Goal: Transaction & Acquisition: Purchase product/service

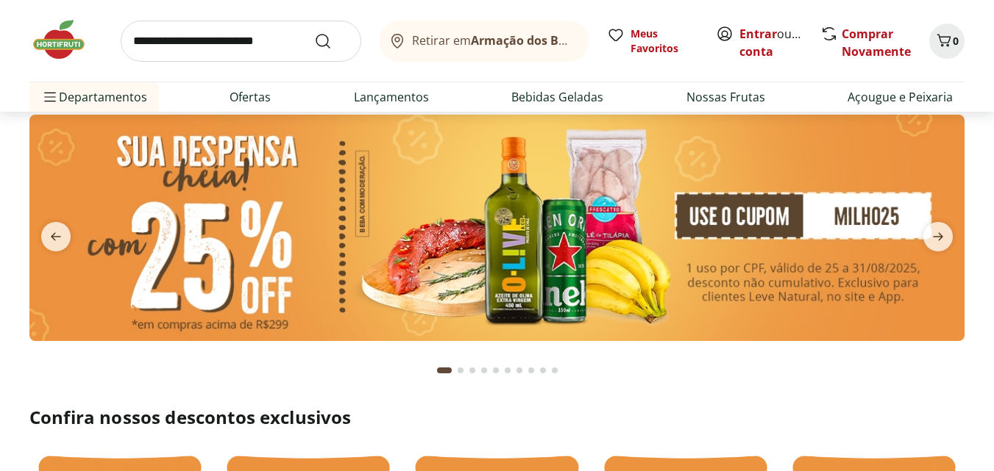
scroll to position [74, 0]
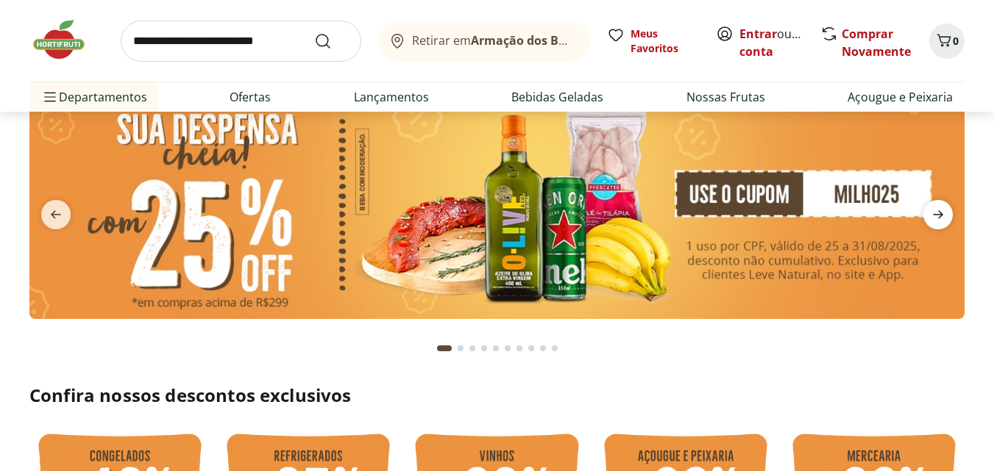
click at [930, 213] on icon "next" at bounding box center [938, 215] width 18 height 18
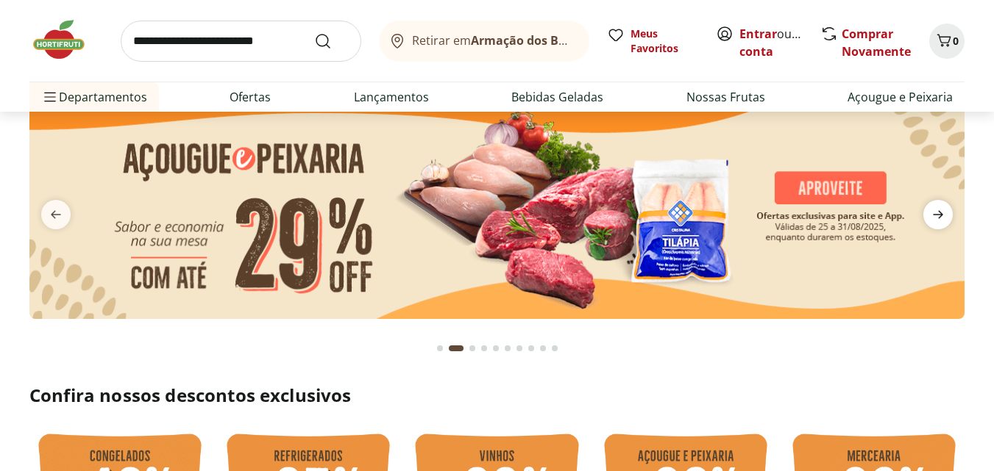
click at [937, 209] on icon "next" at bounding box center [938, 215] width 18 height 18
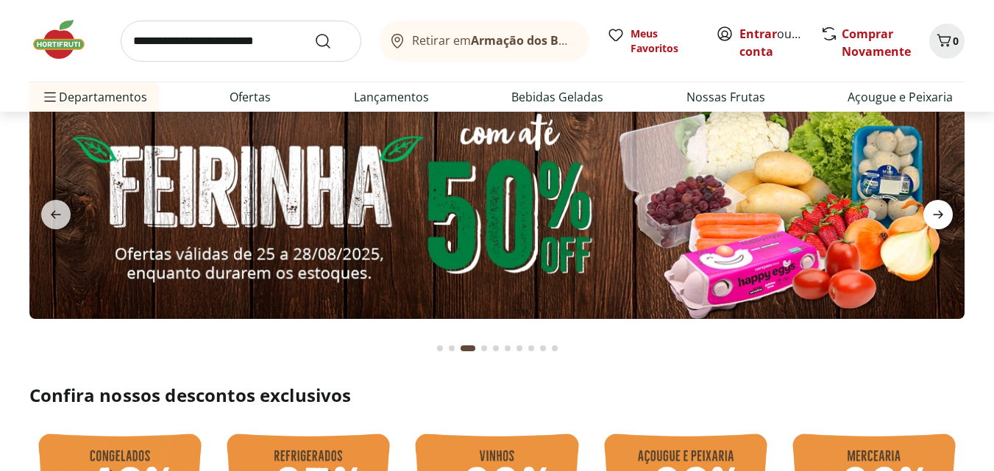
click at [941, 207] on icon "next" at bounding box center [938, 215] width 18 height 18
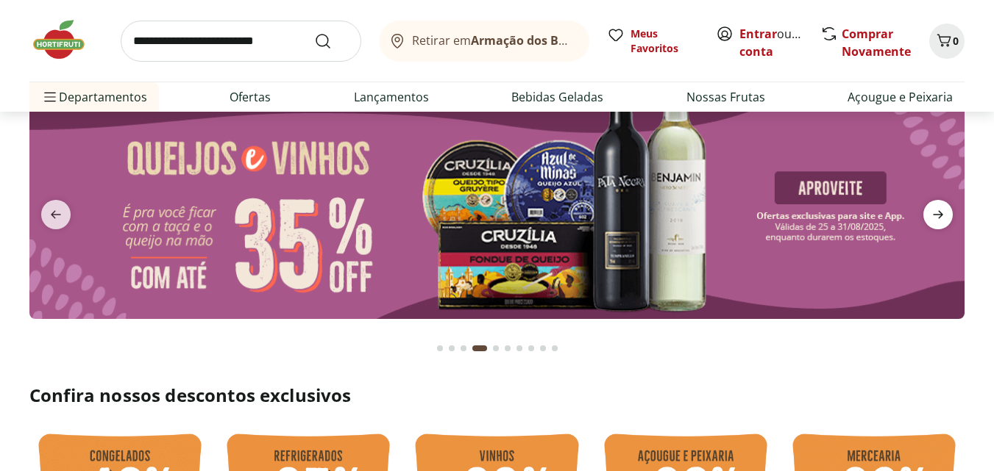
click at [941, 207] on icon "next" at bounding box center [938, 215] width 18 height 18
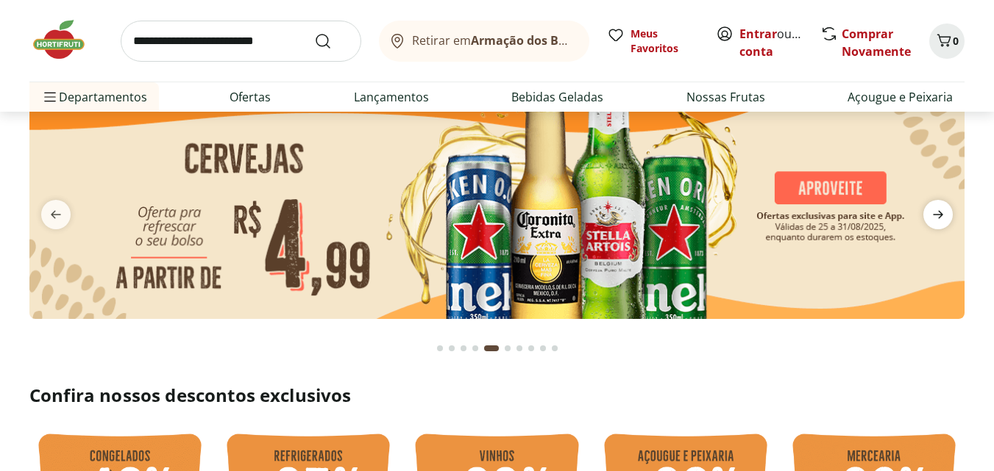
click at [941, 207] on icon "next" at bounding box center [938, 215] width 18 height 18
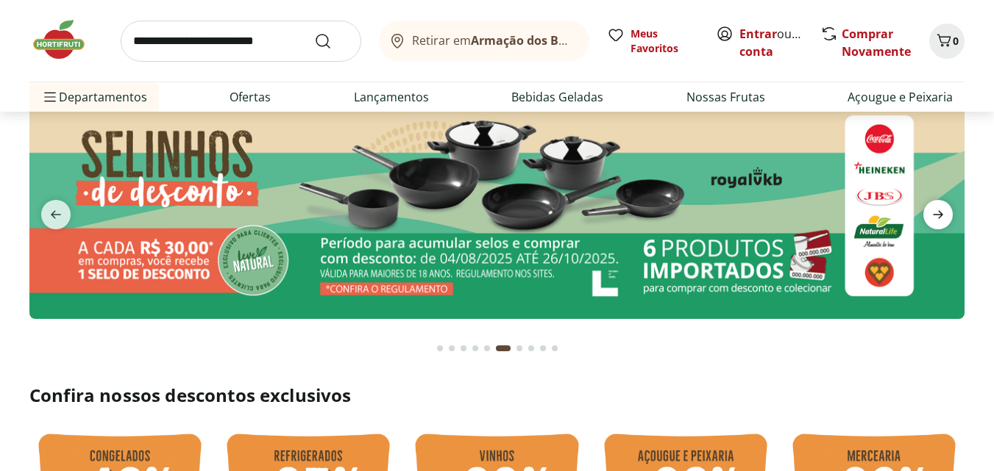
click at [941, 207] on icon "next" at bounding box center [938, 215] width 18 height 18
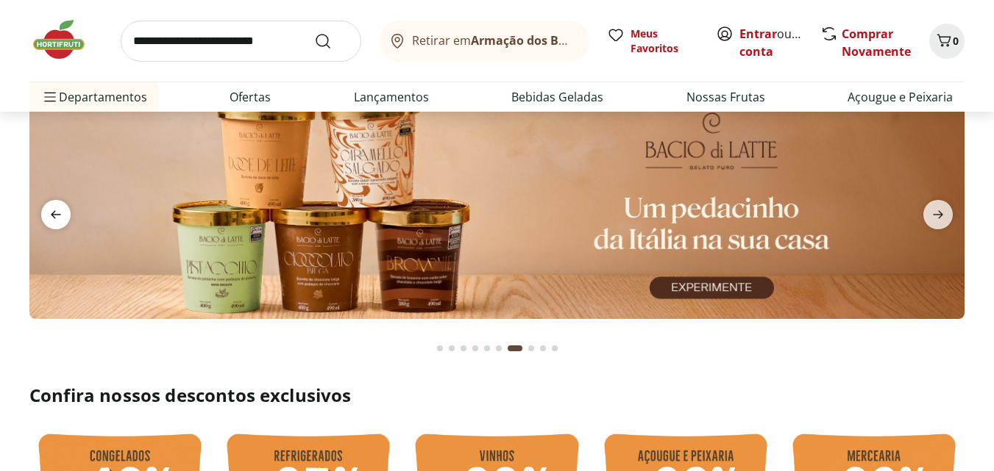
click at [60, 215] on icon "previous" at bounding box center [56, 215] width 10 height 8
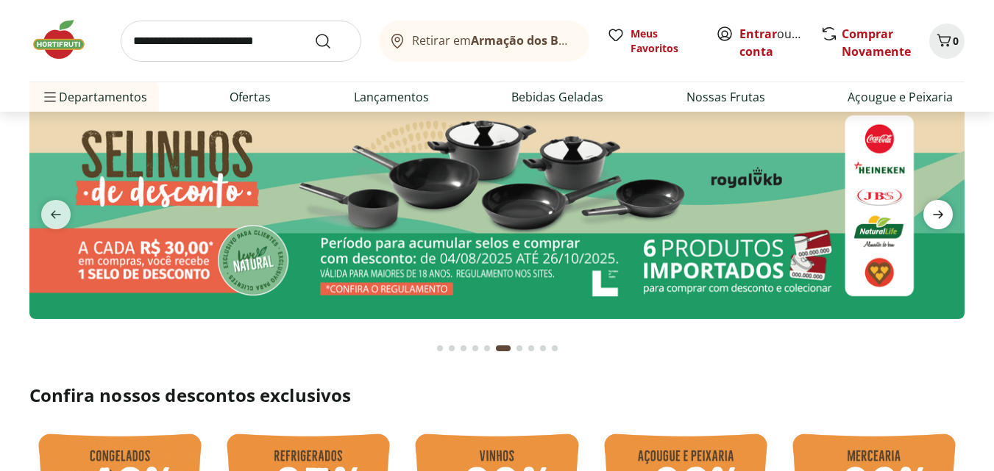
click at [938, 216] on icon "next" at bounding box center [938, 215] width 18 height 18
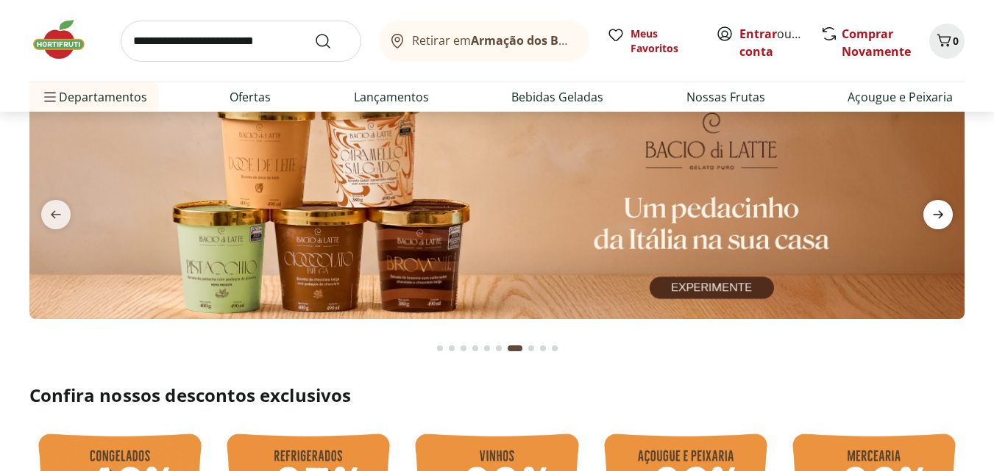
click at [938, 216] on icon "next" at bounding box center [938, 215] width 18 height 18
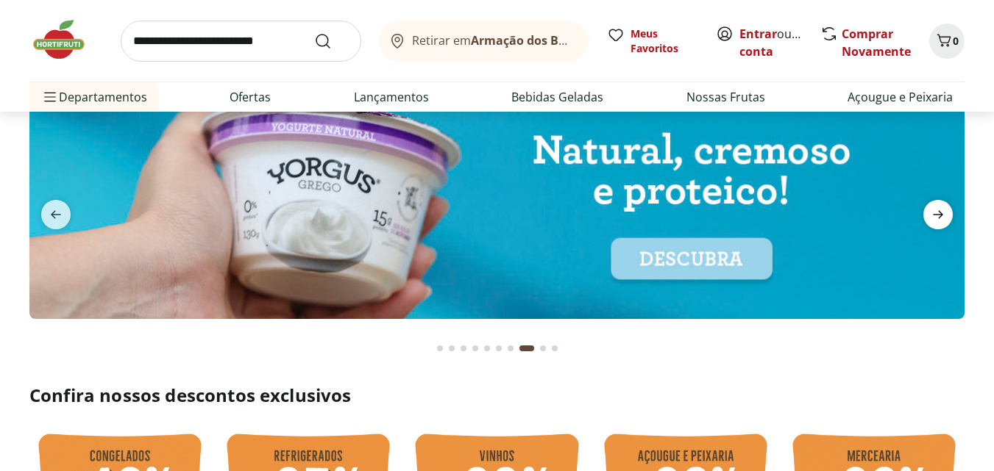
click at [938, 216] on icon "next" at bounding box center [938, 215] width 18 height 18
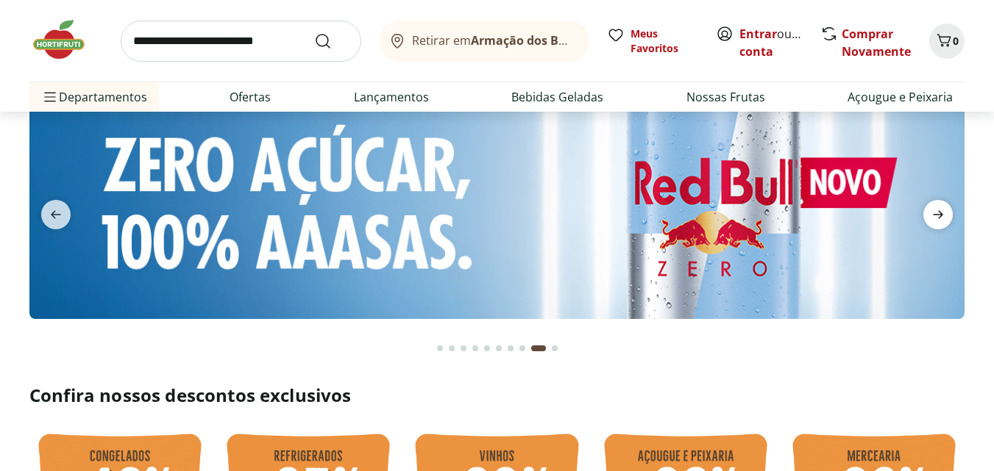
click at [938, 216] on icon "next" at bounding box center [938, 215] width 18 height 18
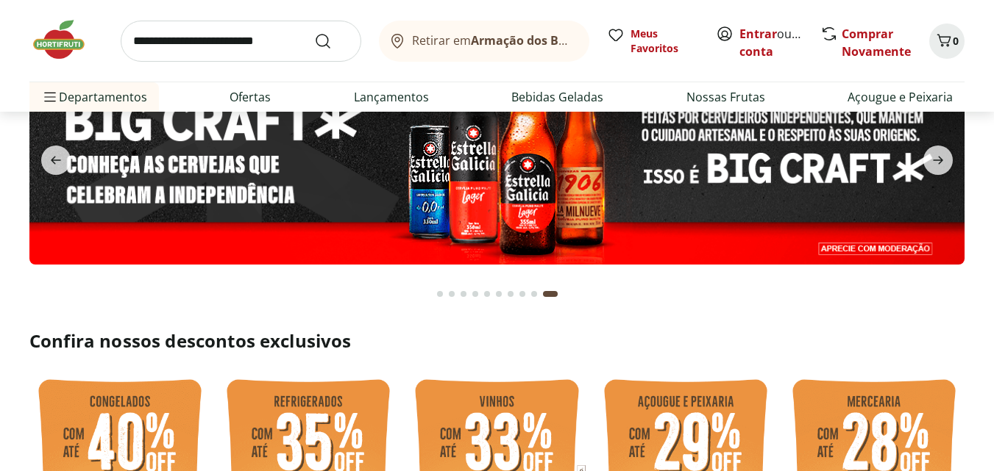
scroll to position [0, 0]
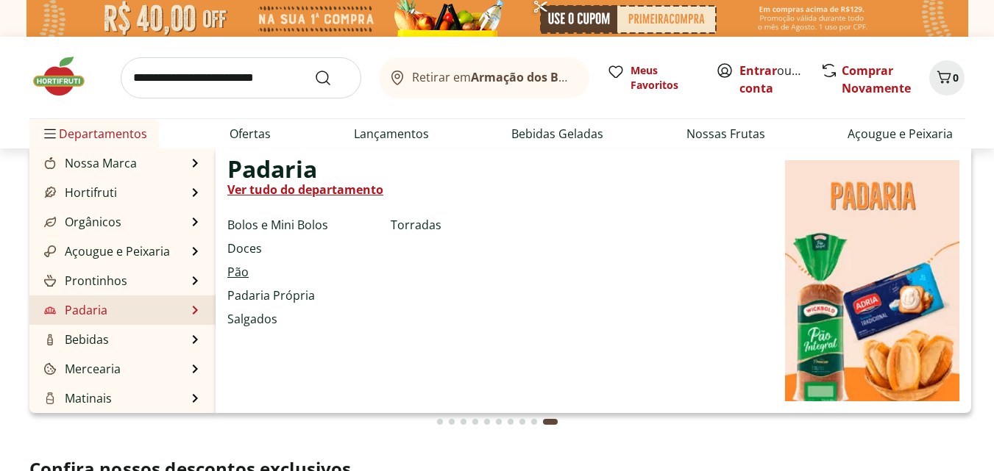
click at [232, 274] on link "Pão" at bounding box center [237, 272] width 21 height 18
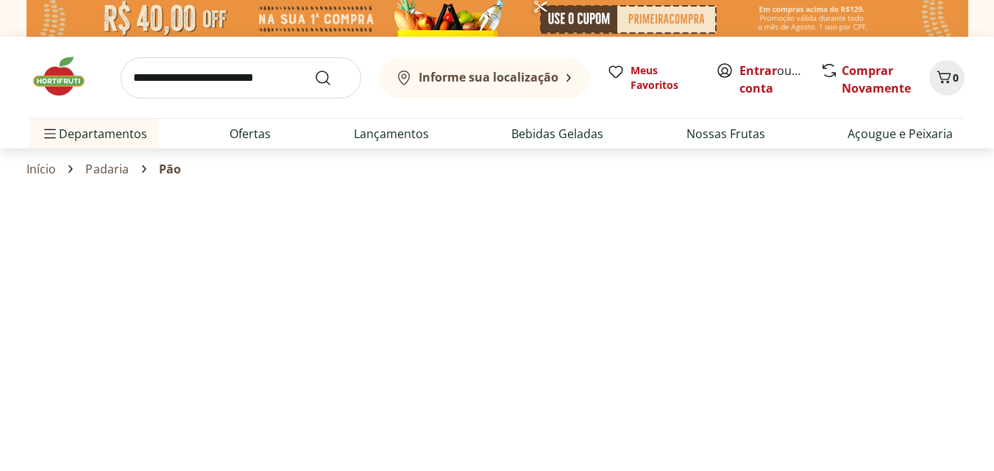
select select "**********"
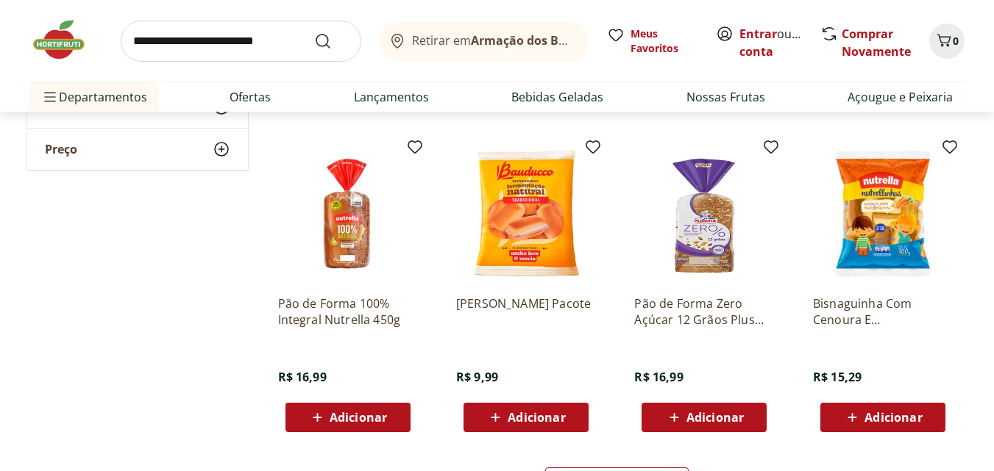
scroll to position [809, 0]
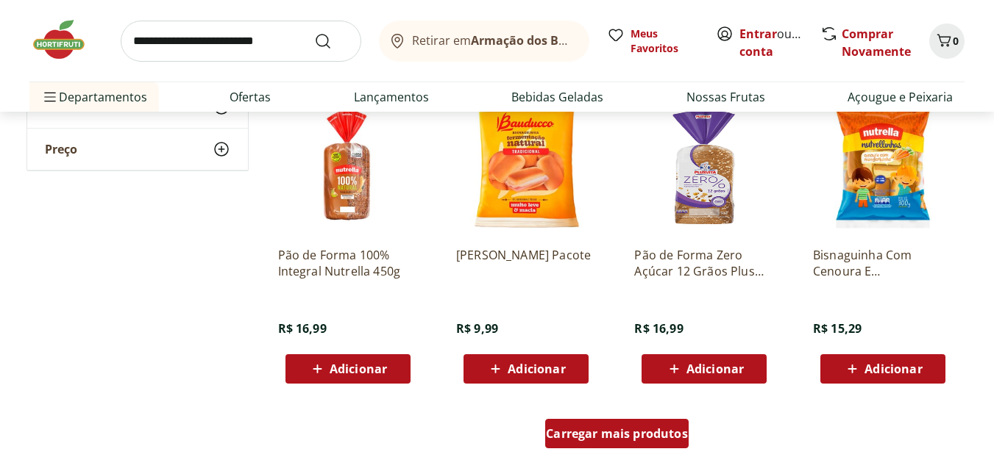
click at [608, 435] on span "Carregar mais produtos" at bounding box center [617, 434] width 142 height 12
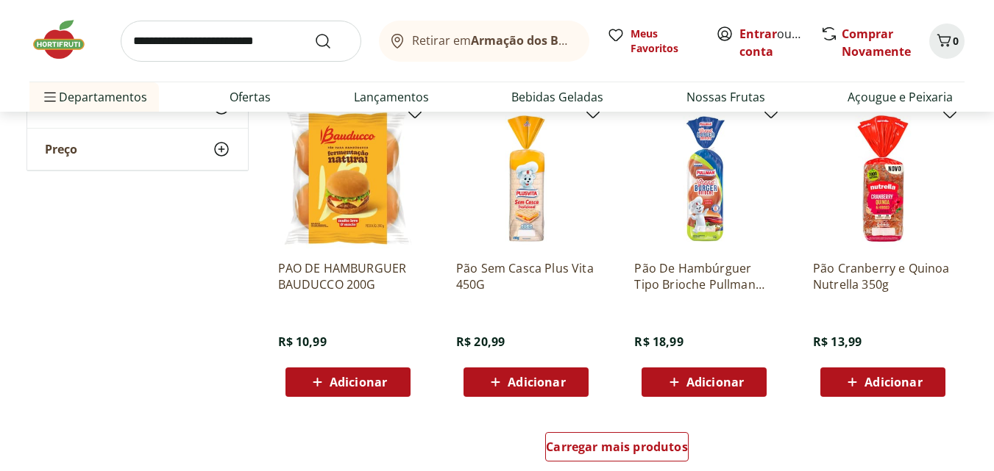
scroll to position [1986, 0]
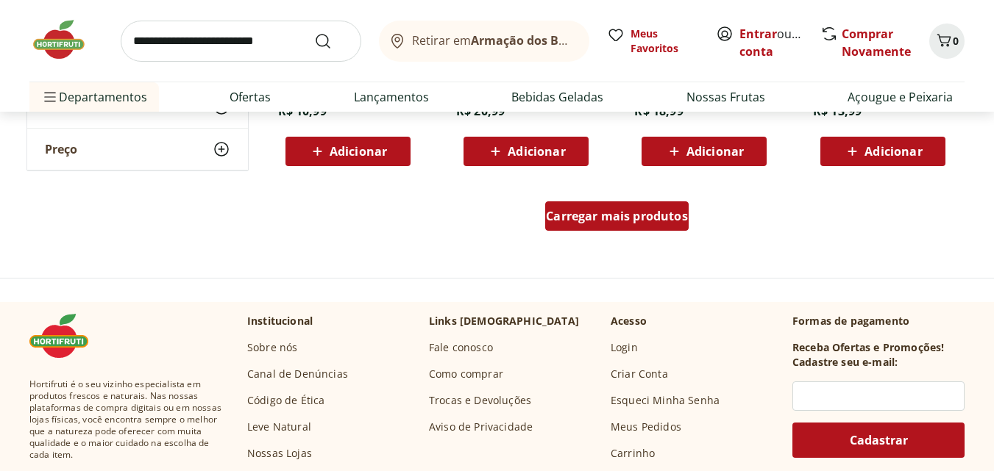
click at [682, 221] on span "Carregar mais produtos" at bounding box center [617, 216] width 142 height 12
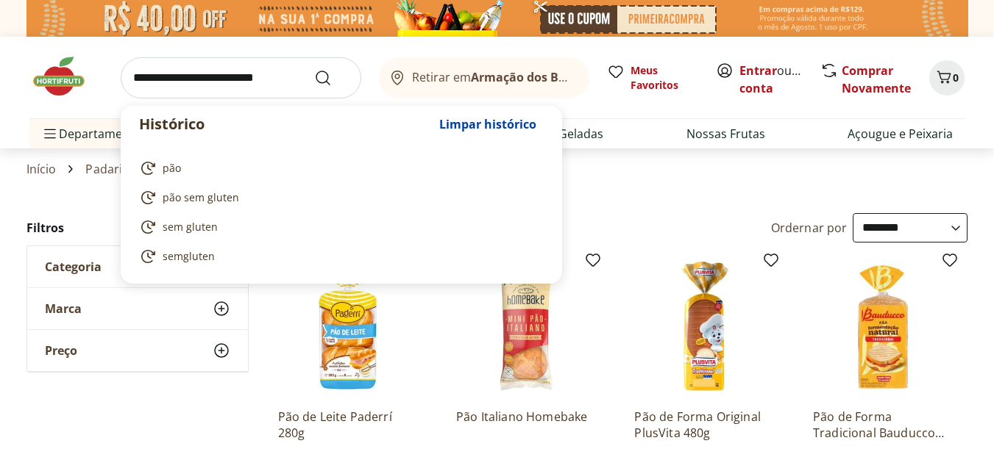
click at [257, 87] on input "search" at bounding box center [241, 77] width 241 height 41
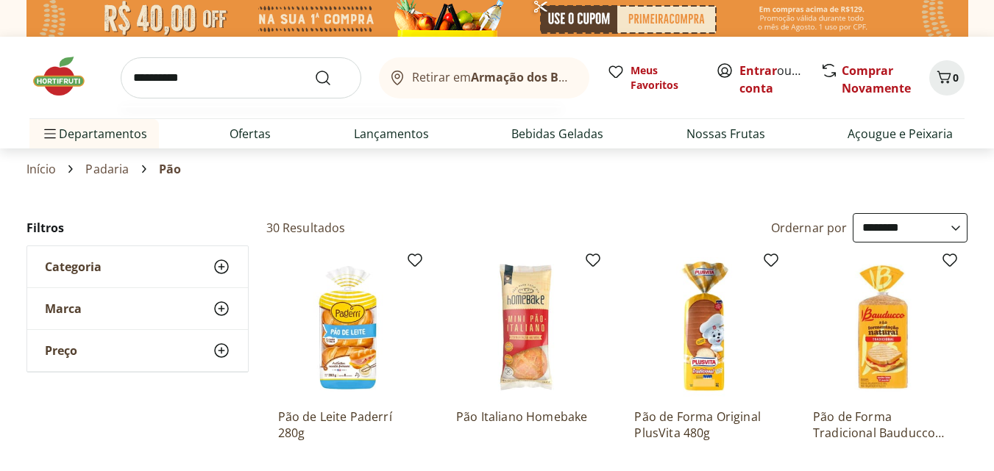
type input "**********"
click at [314, 69] on button "Submit Search" at bounding box center [331, 78] width 35 height 18
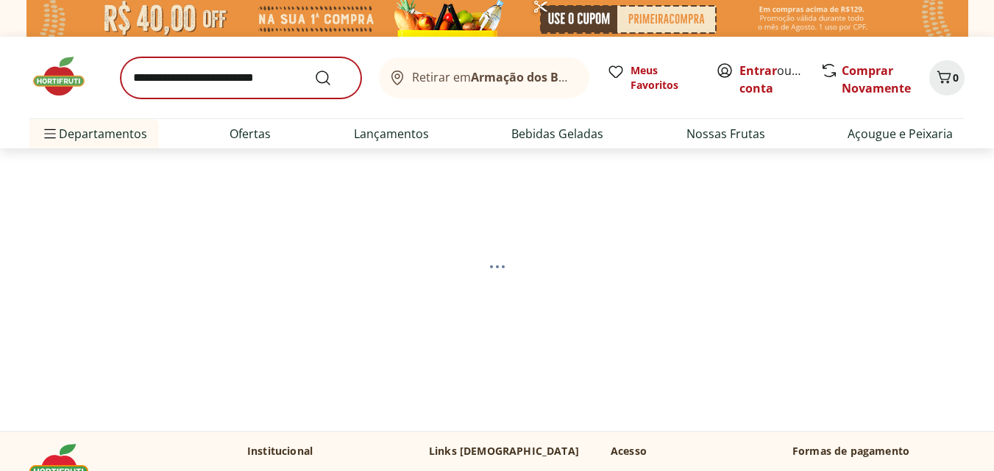
select select "**********"
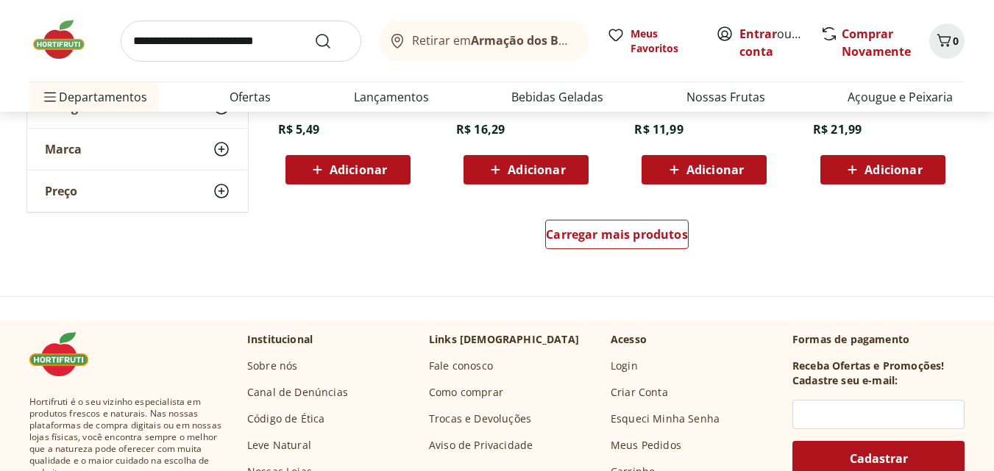
scroll to position [1103, 0]
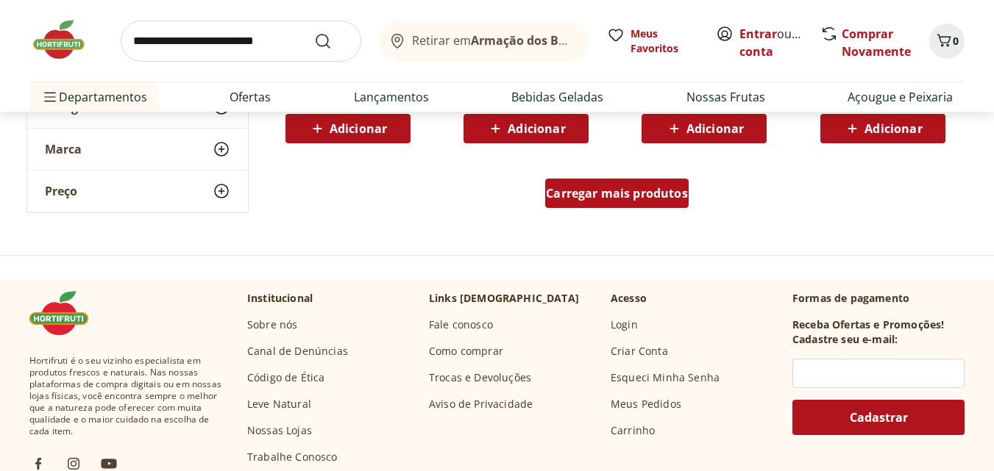
click at [632, 192] on span "Carregar mais produtos" at bounding box center [617, 194] width 142 height 12
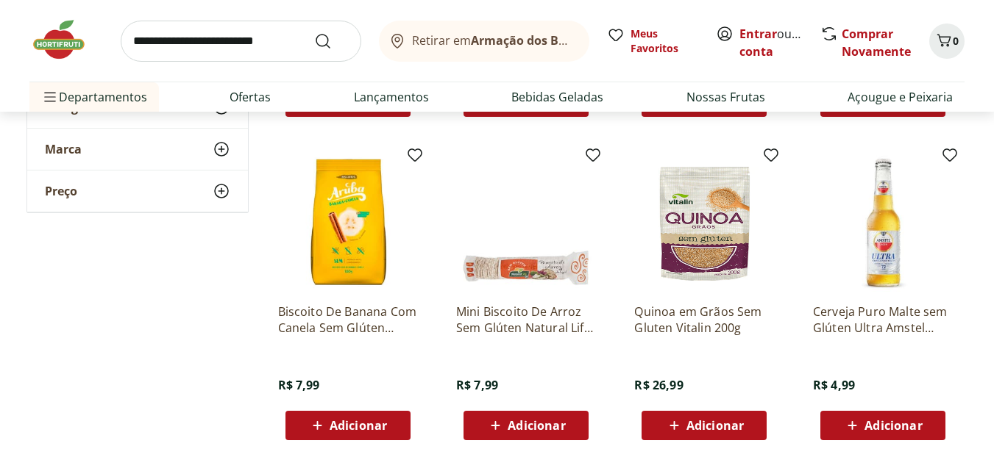
scroll to position [1839, 0]
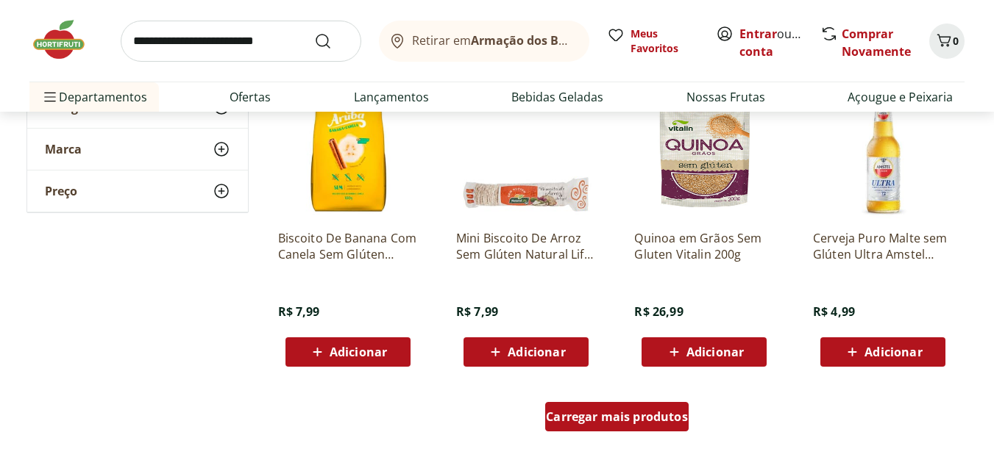
click at [663, 418] on span "Carregar mais produtos" at bounding box center [617, 417] width 142 height 12
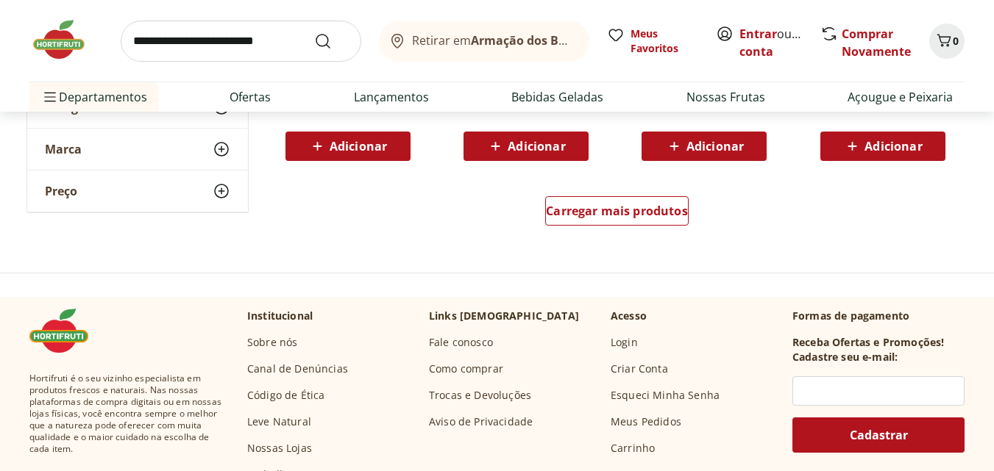
scroll to position [3015, 0]
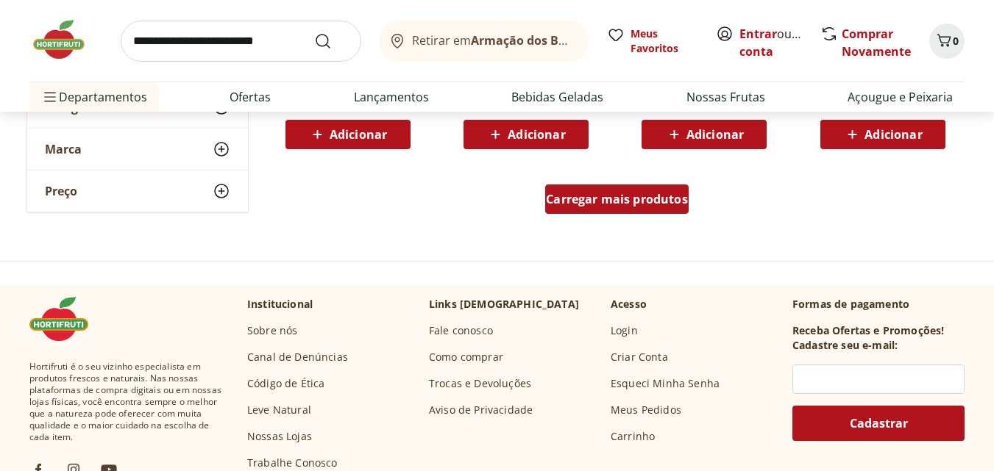
click at [662, 203] on span "Carregar mais produtos" at bounding box center [617, 199] width 142 height 12
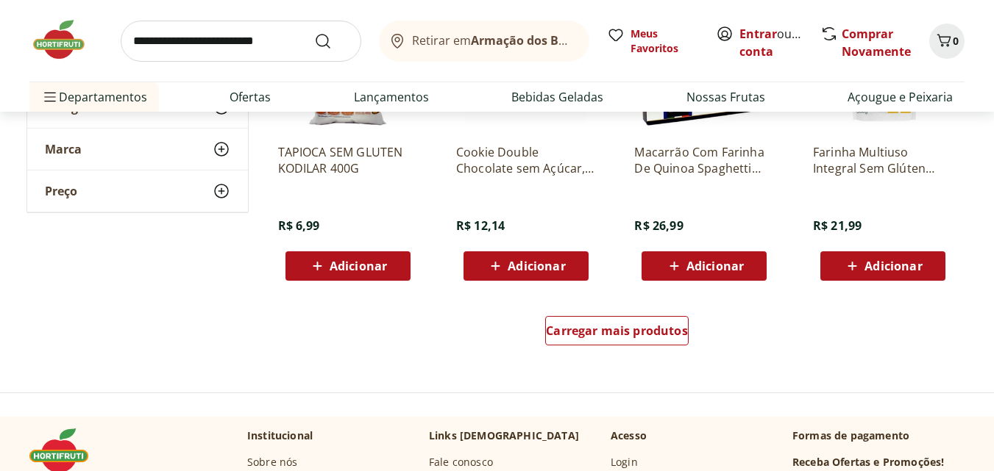
scroll to position [3898, 0]
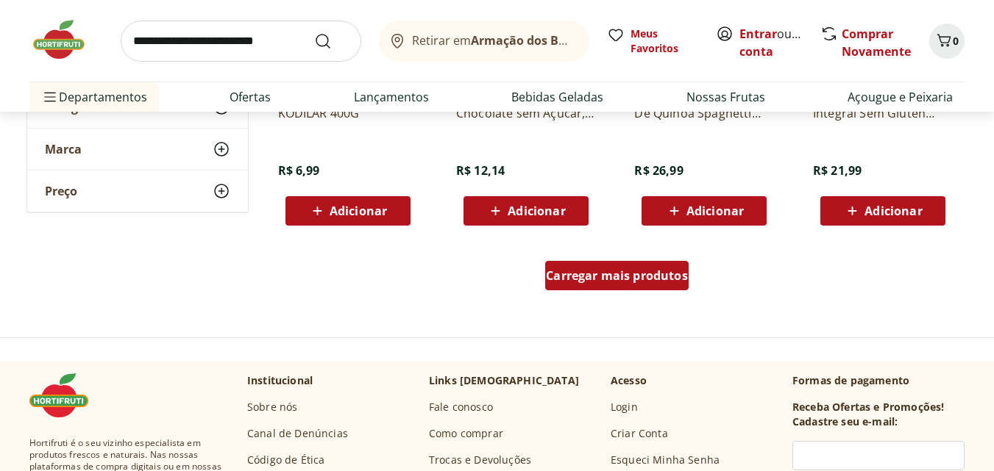
click at [562, 288] on div "Carregar mais produtos" at bounding box center [616, 275] width 143 height 29
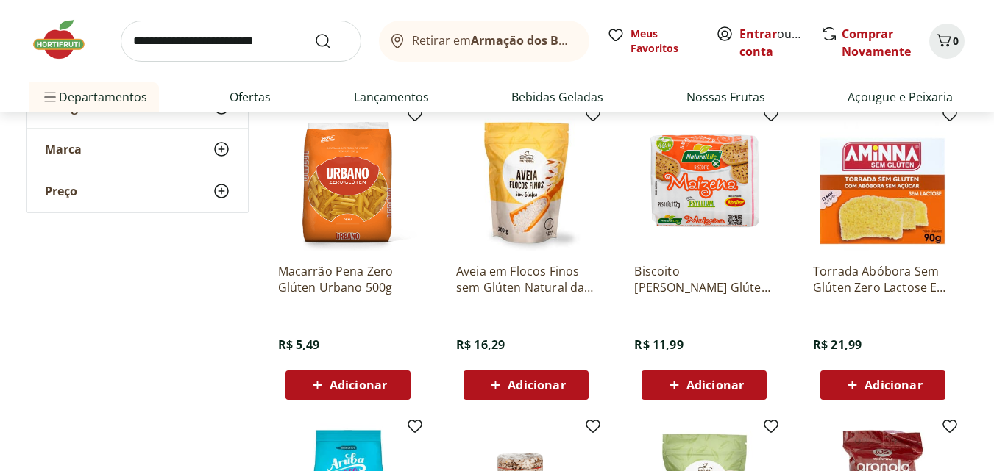
scroll to position [662, 0]
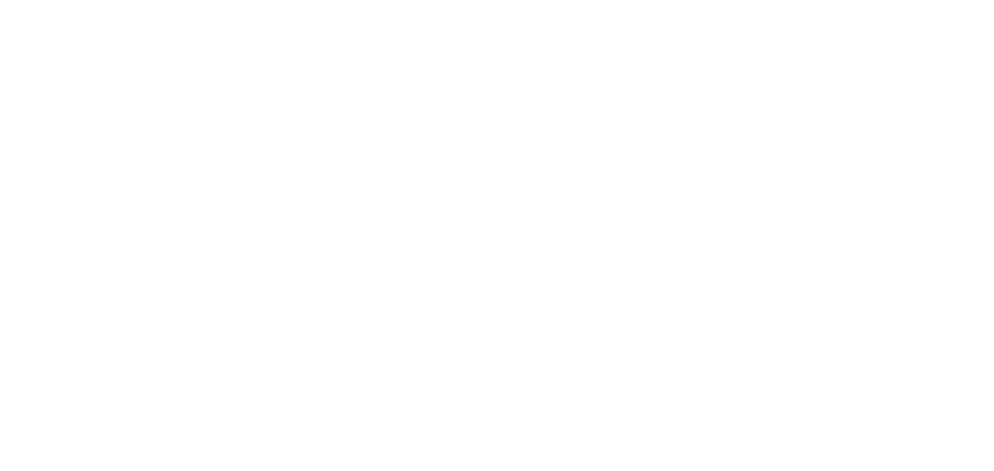
select select "**********"
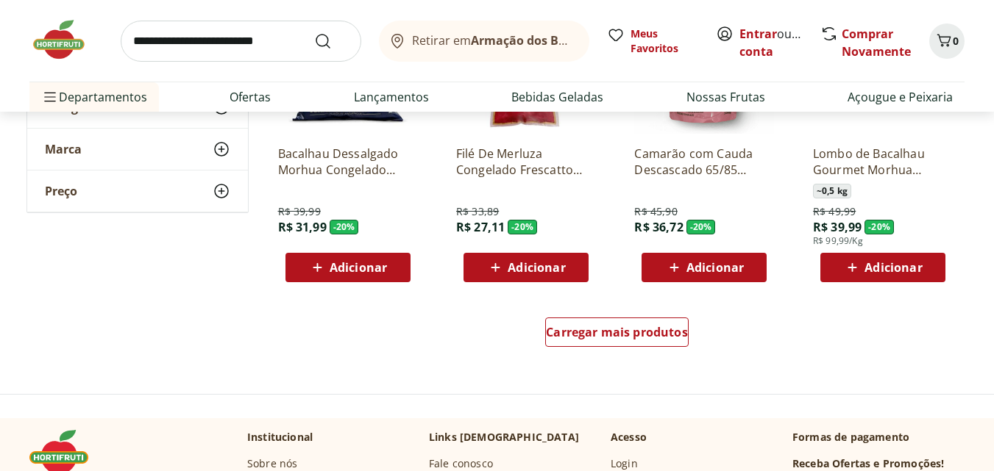
scroll to position [956, 0]
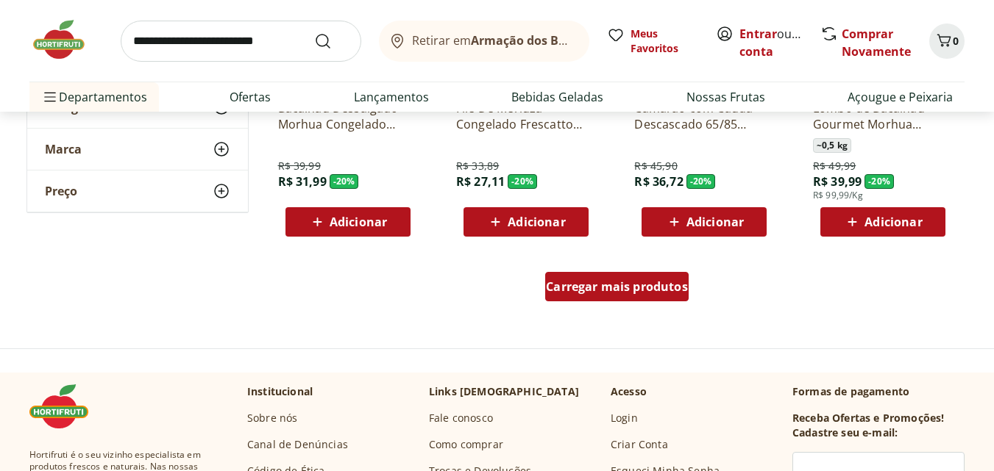
click at [673, 278] on div "Carregar mais produtos" at bounding box center [616, 286] width 143 height 29
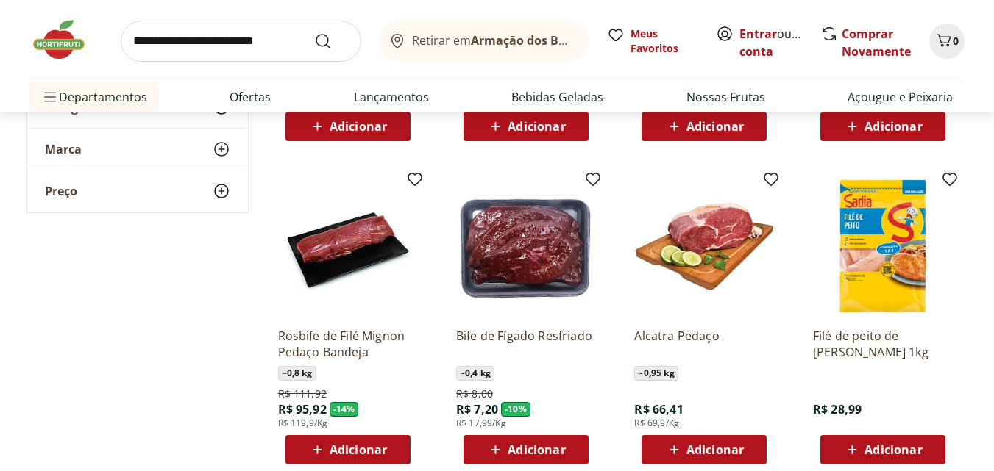
scroll to position [1692, 0]
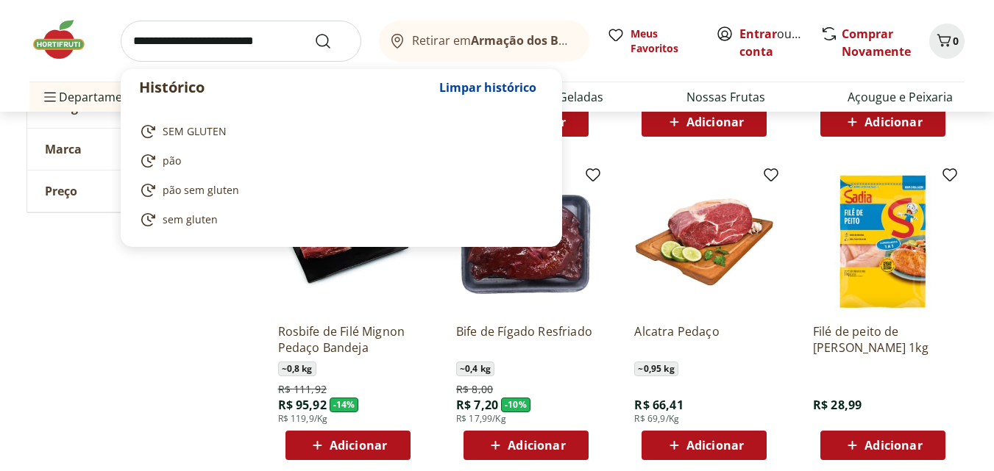
click at [213, 35] on input "search" at bounding box center [241, 41] width 241 height 41
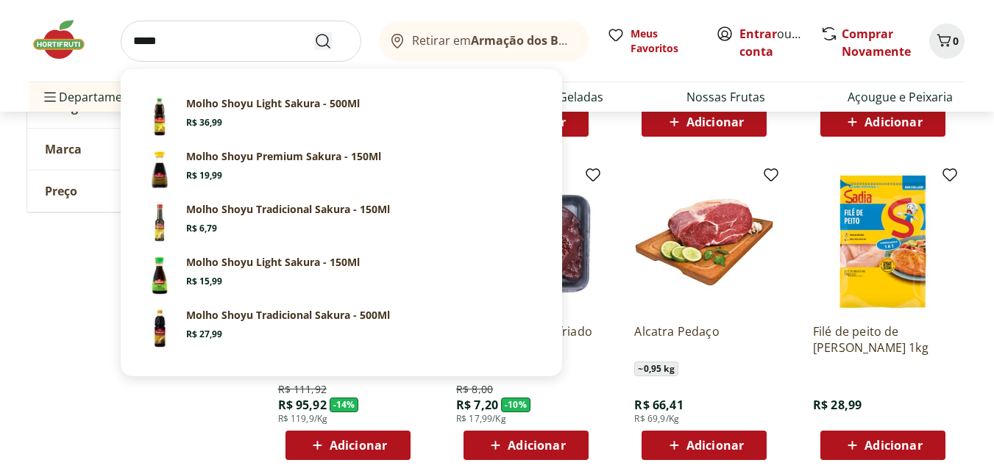
type input "*****"
click at [320, 40] on icon "Submit Search" at bounding box center [323, 41] width 18 height 18
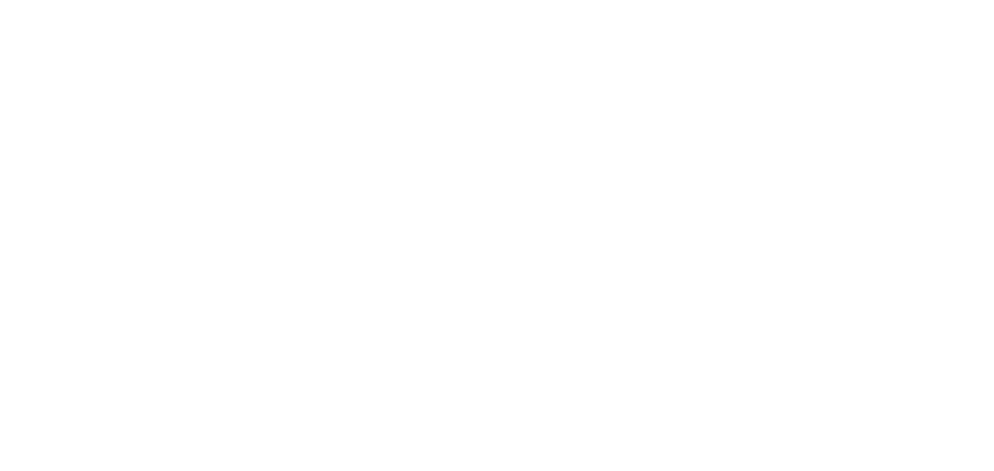
select select "**********"
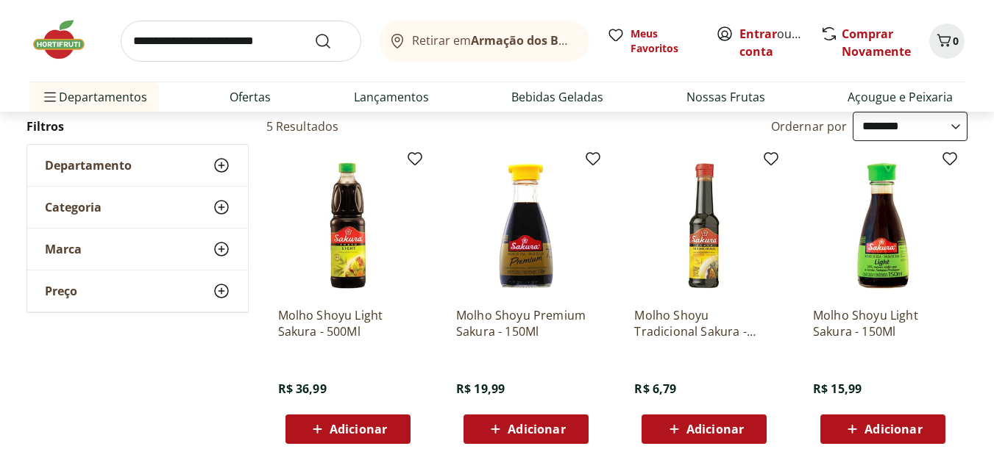
scroll to position [147, 0]
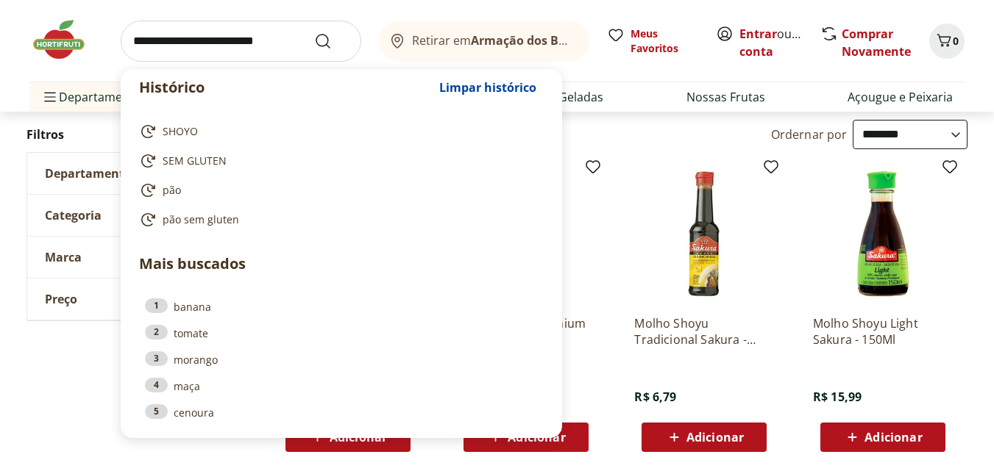
click at [249, 34] on input "search" at bounding box center [241, 41] width 241 height 41
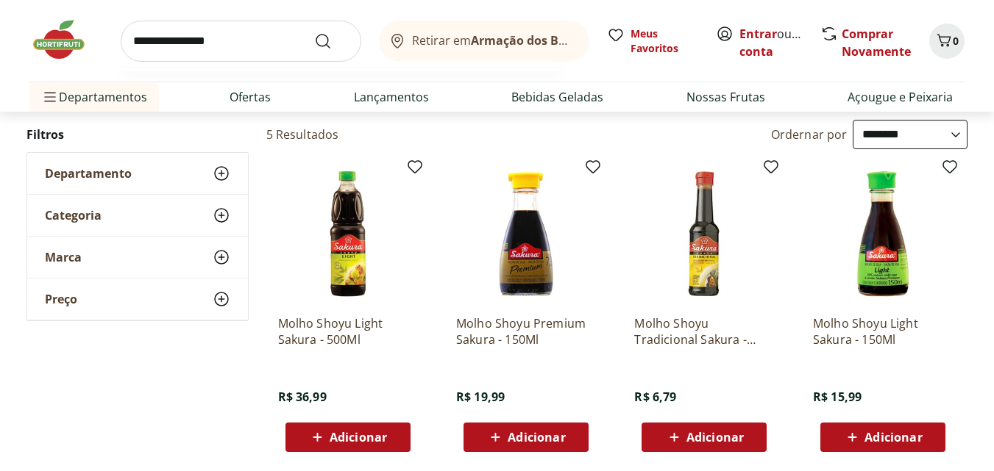
type input "**********"
click at [314, 32] on button "Submit Search" at bounding box center [331, 41] width 35 height 18
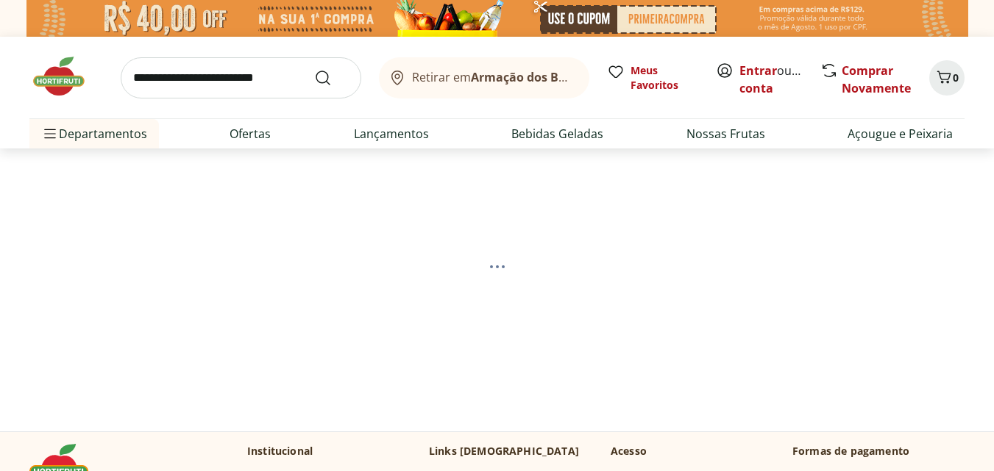
select select "**********"
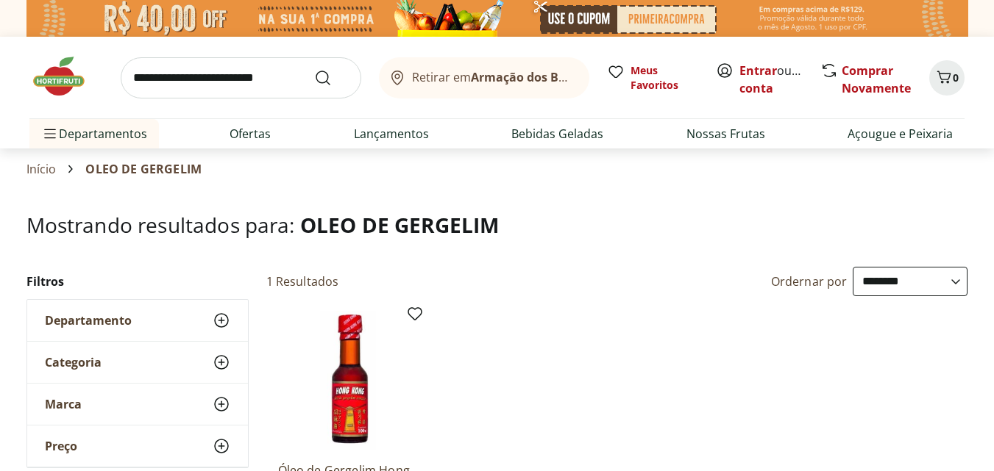
click at [257, 75] on input "search" at bounding box center [241, 77] width 241 height 41
type input "**********"
click button "Submit Search" at bounding box center [331, 78] width 35 height 18
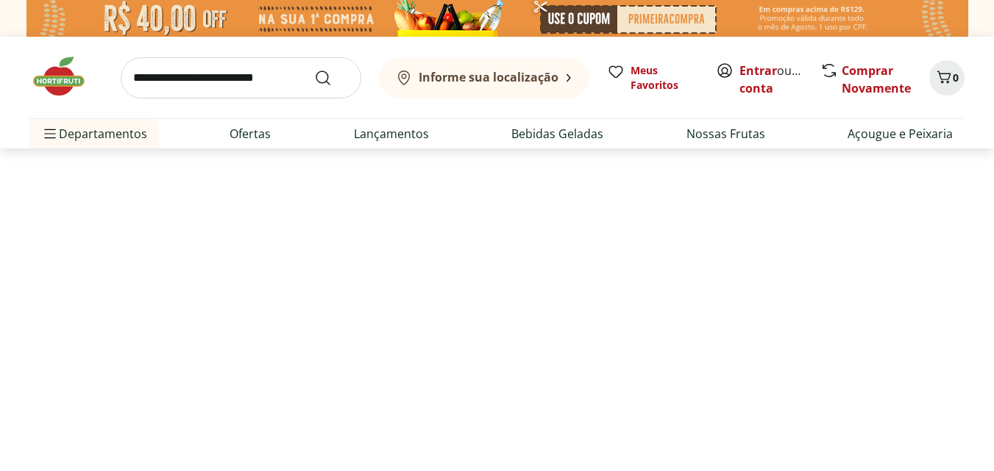
select select "**********"
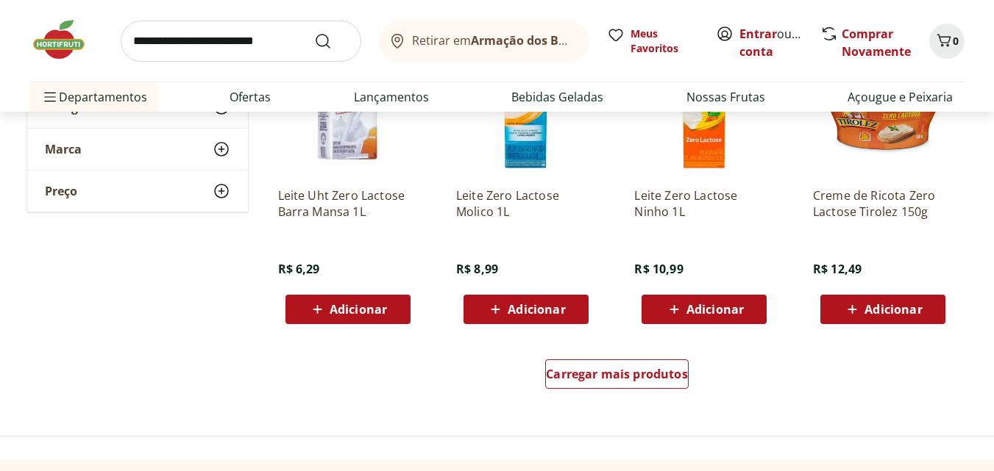
scroll to position [956, 0]
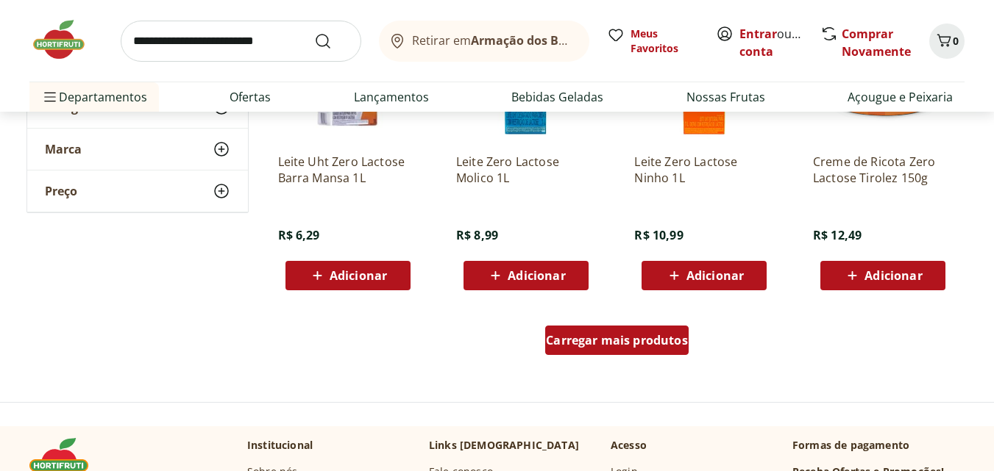
click at [592, 326] on div "Carregar mais produtos" at bounding box center [616, 340] width 143 height 29
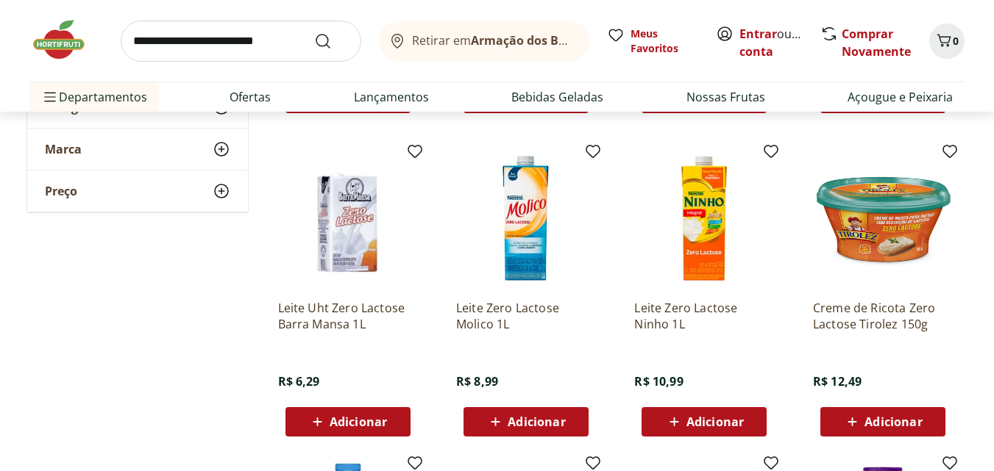
scroll to position [809, 0]
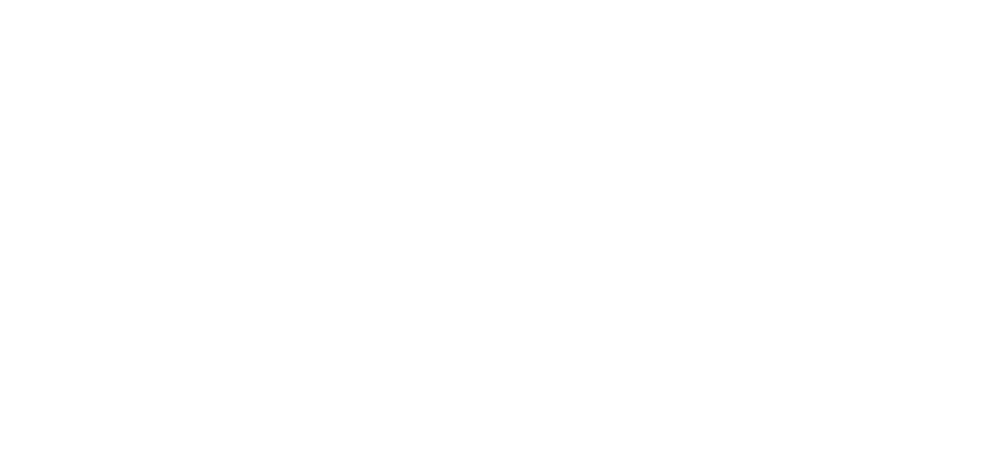
select select "**********"
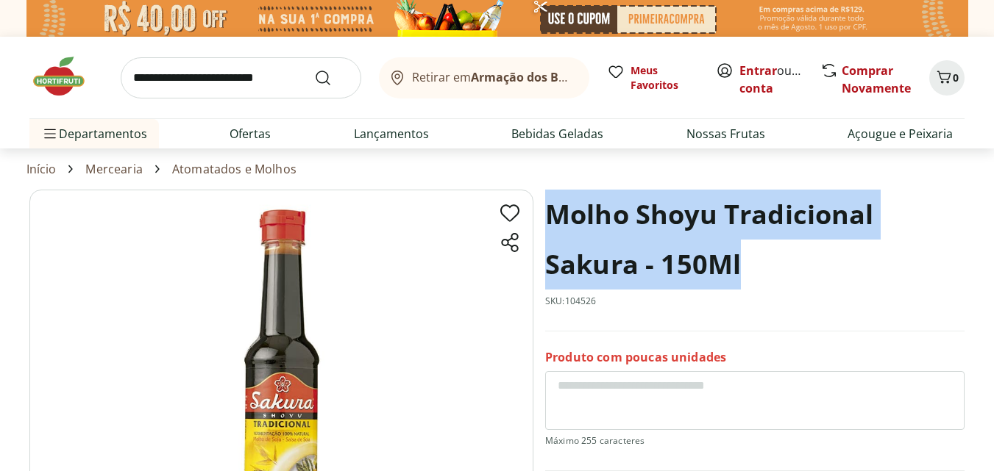
drag, startPoint x: 752, startPoint y: 272, endPoint x: 548, endPoint y: 205, distance: 214.4
click at [548, 205] on h1 "Molho Shoyu Tradicional Sakura - 150Ml" at bounding box center [754, 240] width 419 height 100
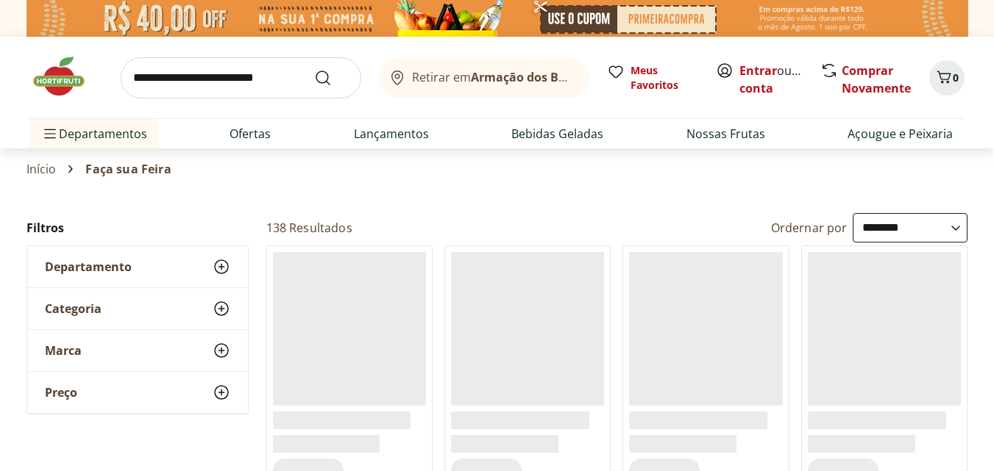
select select "**********"
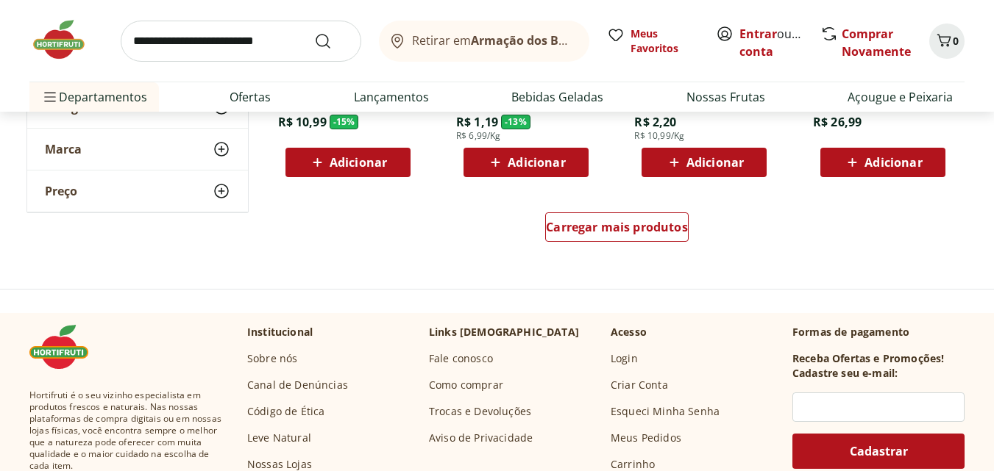
scroll to position [1103, 0]
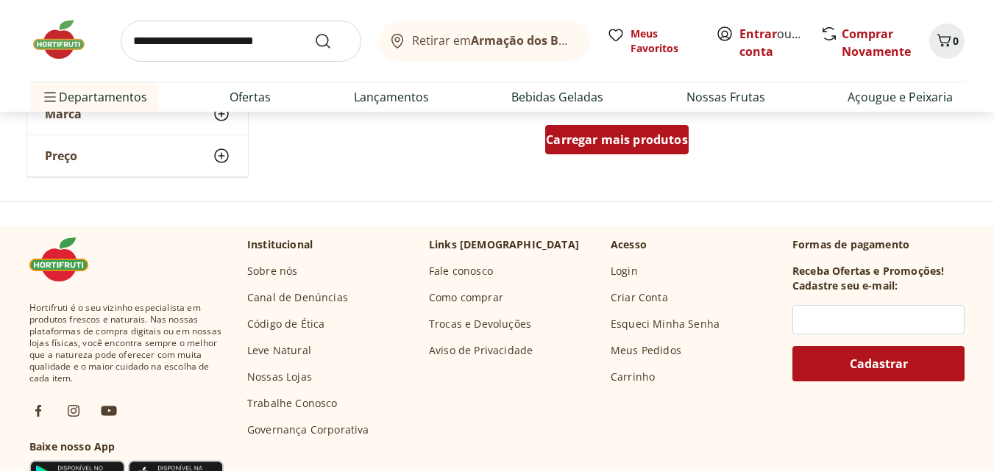
click at [580, 134] on span "Carregar mais produtos" at bounding box center [617, 140] width 142 height 12
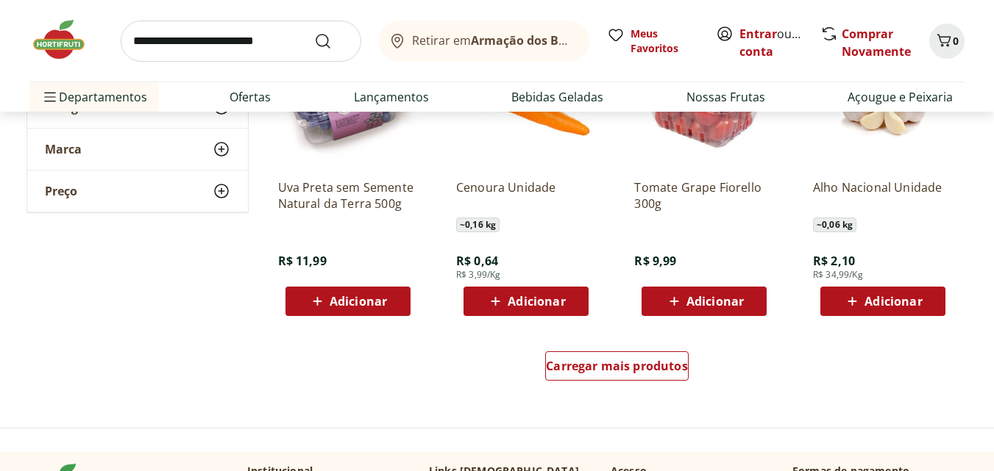
scroll to position [1839, 0]
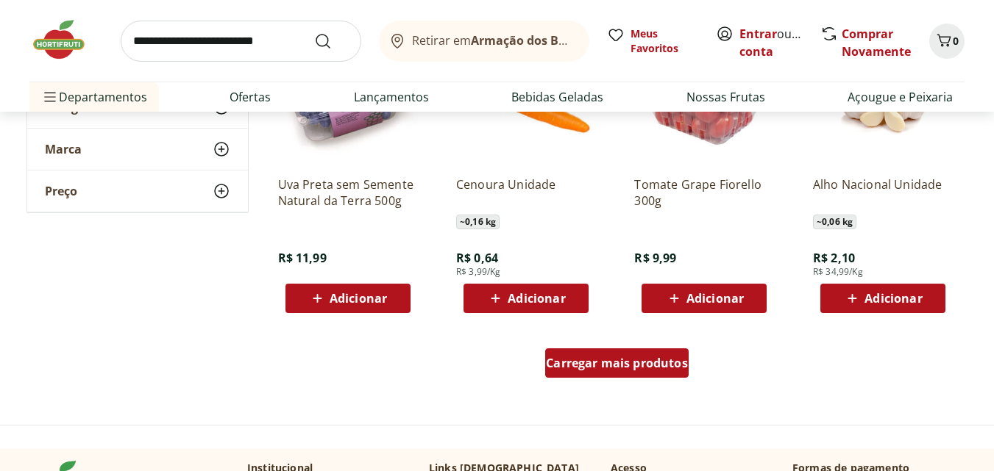
click at [663, 359] on span "Carregar mais produtos" at bounding box center [617, 363] width 142 height 12
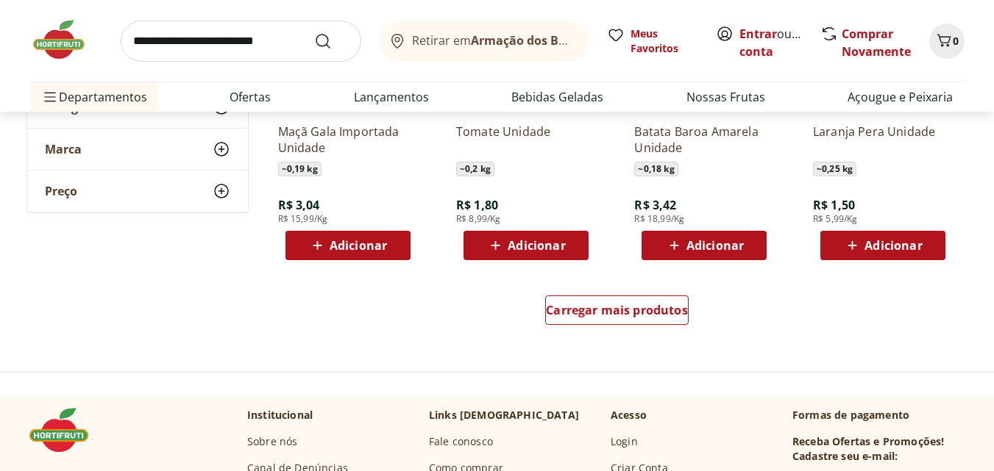
scroll to position [2942, 0]
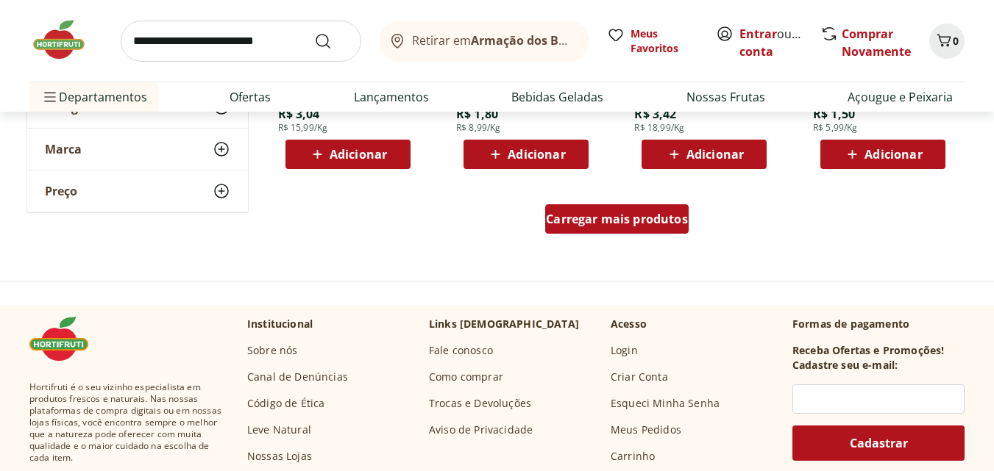
click at [638, 209] on div "Carregar mais produtos" at bounding box center [616, 218] width 143 height 29
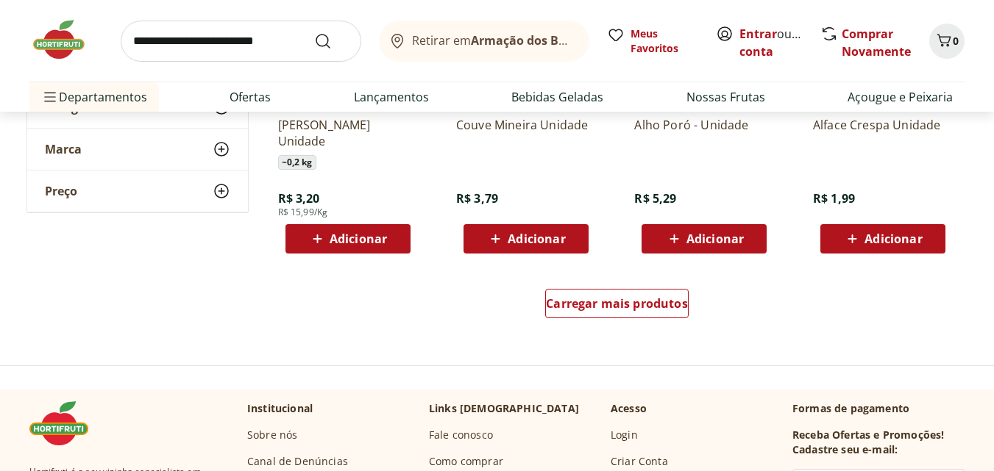
scroll to position [3898, 0]
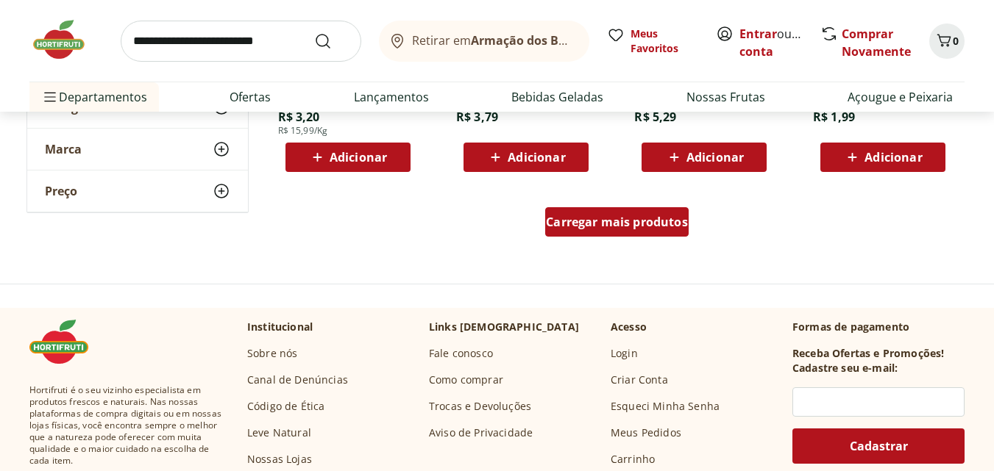
click at [675, 216] on span "Carregar mais produtos" at bounding box center [617, 222] width 142 height 12
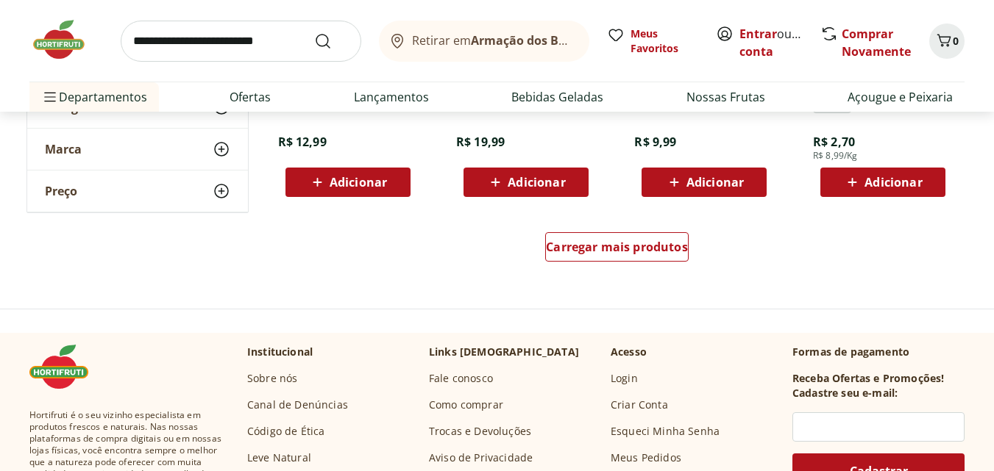
scroll to position [4854, 0]
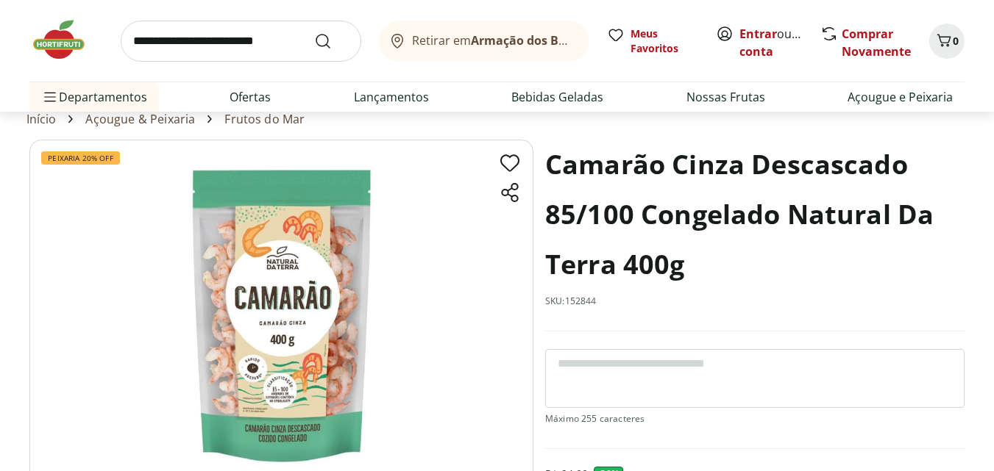
scroll to position [38, 0]
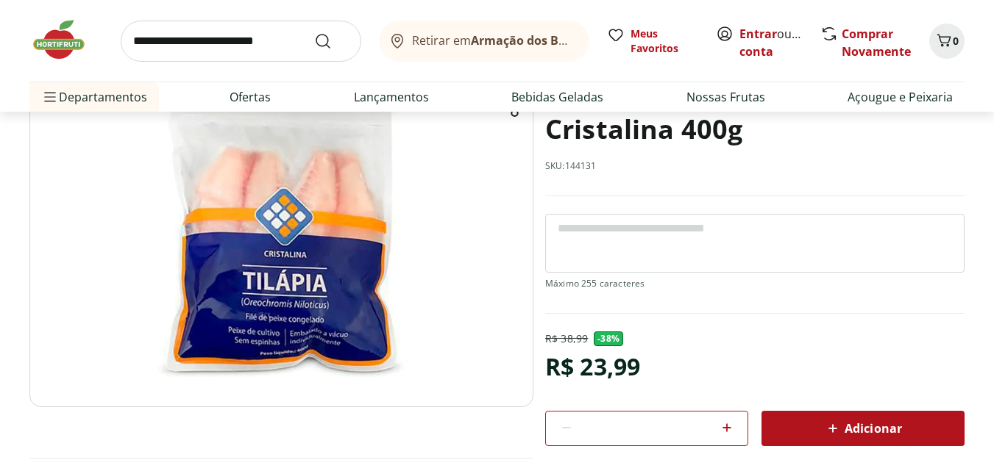
scroll to position [74, 0]
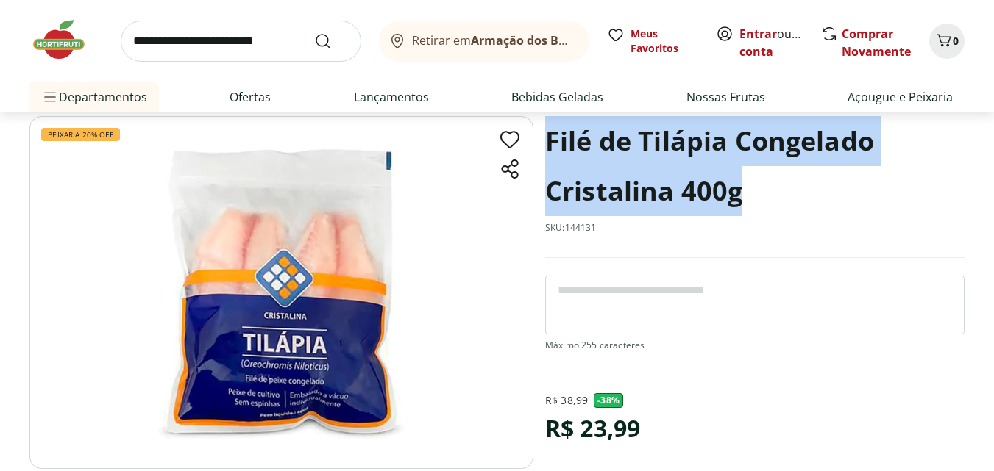
drag, startPoint x: 739, startPoint y: 191, endPoint x: 546, endPoint y: 146, distance: 198.6
click at [546, 146] on h1 "Filé de Tilápia Congelado Cristalina 400g" at bounding box center [754, 166] width 419 height 100
copy h1 "Filé de Tilápia Congelado Cristalina 400g"
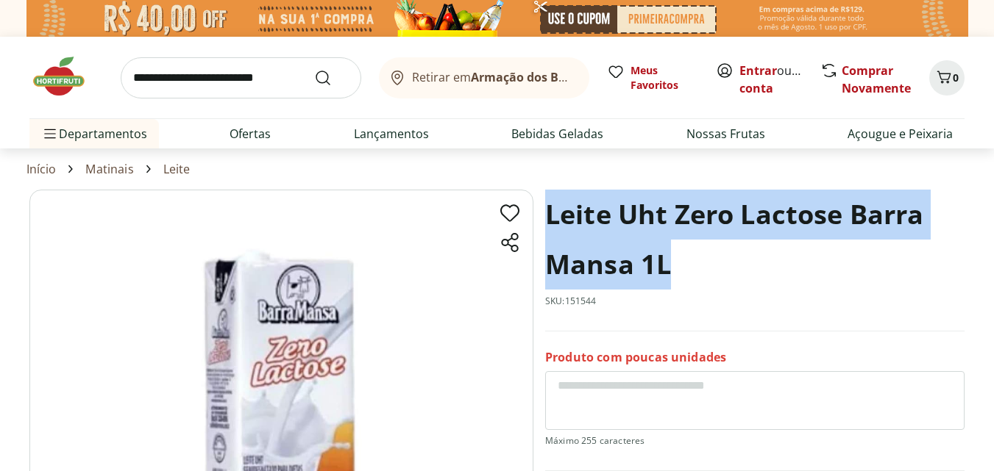
drag, startPoint x: 663, startPoint y: 270, endPoint x: 547, endPoint y: 226, distance: 124.3
click at [547, 226] on h1 "Leite Uht Zero Lactose Barra Mansa 1L" at bounding box center [754, 240] width 419 height 100
